Goal: Task Accomplishment & Management: Use online tool/utility

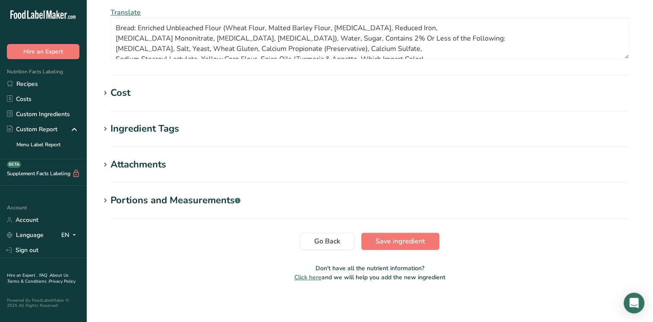
scroll to position [401, 0]
click at [377, 238] on span "Save ingredient" at bounding box center [400, 240] width 50 height 10
type textarea "Bread: Enriched Unbleached Flour (Wheat Flour, Malted Barley Flour, [MEDICAL_DA…"
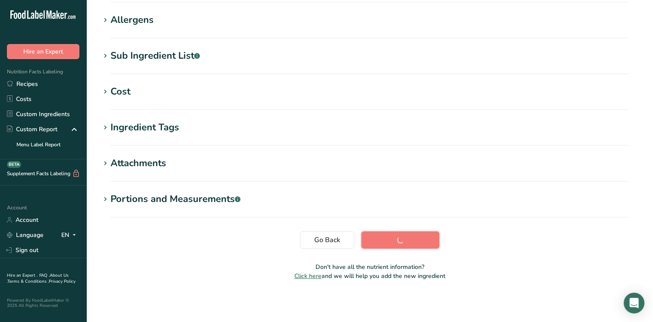
scroll to position [135, 0]
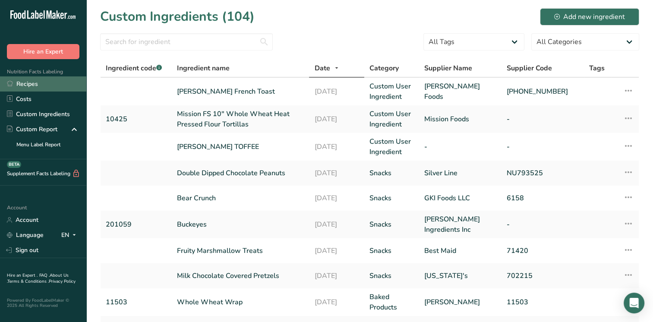
click at [29, 82] on link "Recipes" at bounding box center [43, 83] width 86 height 15
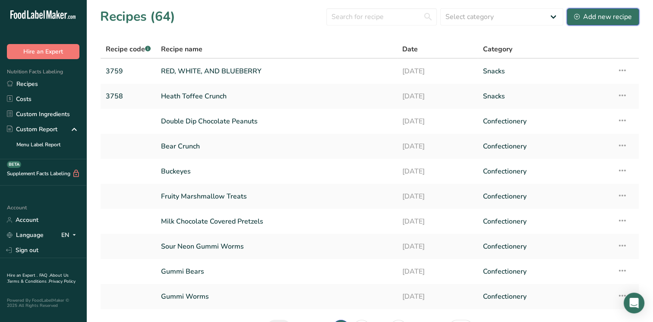
click at [594, 15] on div "Add new recipe" at bounding box center [603, 17] width 58 height 10
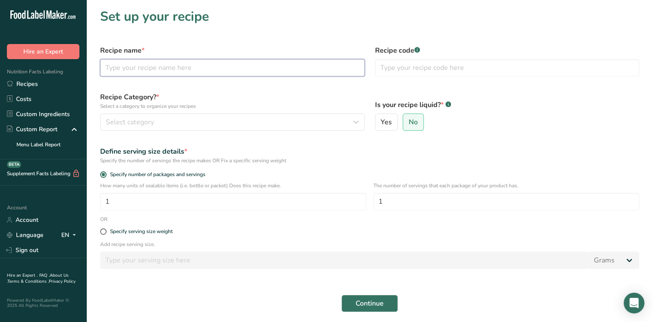
click at [134, 64] on input "text" at bounding box center [232, 67] width 264 height 17
click at [107, 69] on input "text" at bounding box center [232, 67] width 264 height 17
type input "French Toast Breakfast Sandwich"
click at [387, 69] on input "text" at bounding box center [507, 67] width 264 height 17
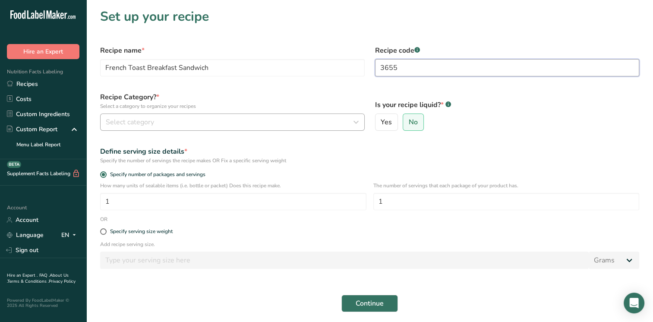
type input "3655"
click at [148, 117] on span "Select category" at bounding box center [130, 122] width 48 height 10
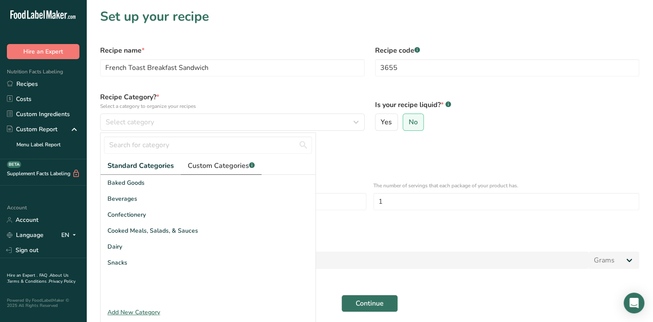
drag, startPoint x: 210, startPoint y: 158, endPoint x: 207, endPoint y: 165, distance: 7.8
click at [210, 159] on link "Custom Categories .a-a{fill:#347362;}.b-a{fill:#fff;}" at bounding box center [221, 166] width 81 height 18
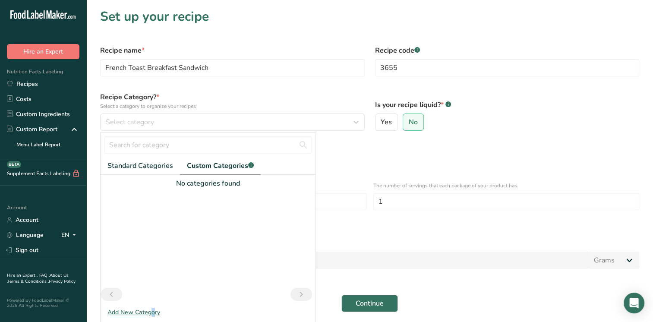
click at [137, 309] on div "Add New Category" at bounding box center [208, 312] width 215 height 9
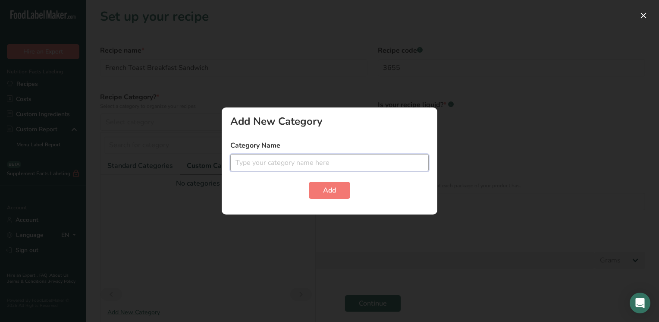
drag, startPoint x: 237, startPoint y: 161, endPoint x: 242, endPoint y: 161, distance: 5.2
click at [242, 161] on input "text" at bounding box center [329, 162] width 198 height 17
drag, startPoint x: 250, startPoint y: 155, endPoint x: 270, endPoint y: 160, distance: 20.8
click at [270, 160] on input "B" at bounding box center [329, 162] width 198 height 17
type input "Breakfast"
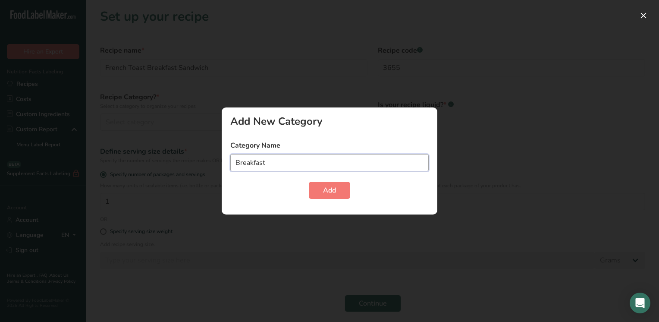
click at [309, 182] on button "Add" at bounding box center [329, 190] width 41 height 17
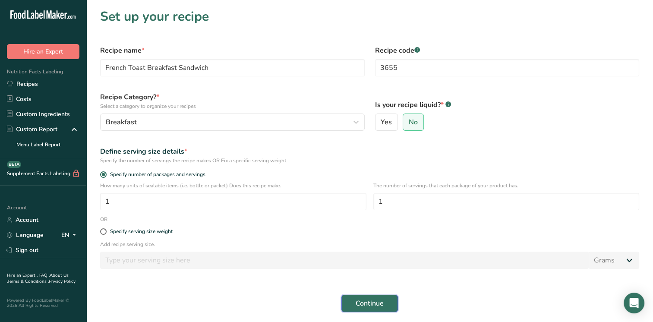
click at [359, 305] on span "Continue" at bounding box center [369, 303] width 28 height 10
